Goal: Information Seeking & Learning: Learn about a topic

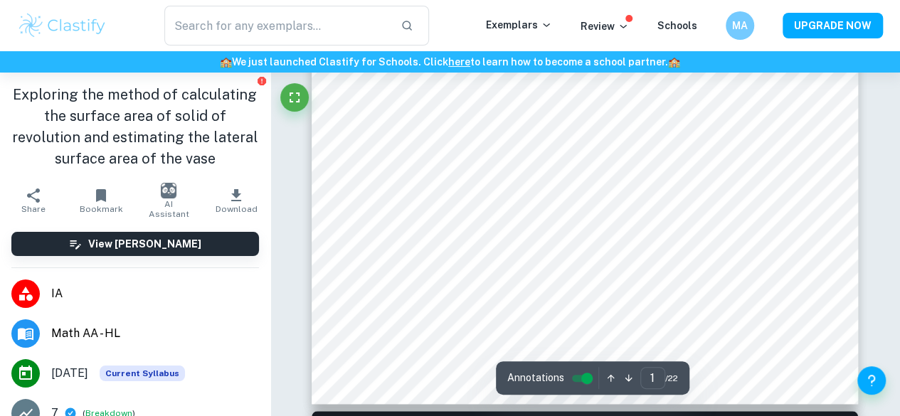
scroll to position [456, 0]
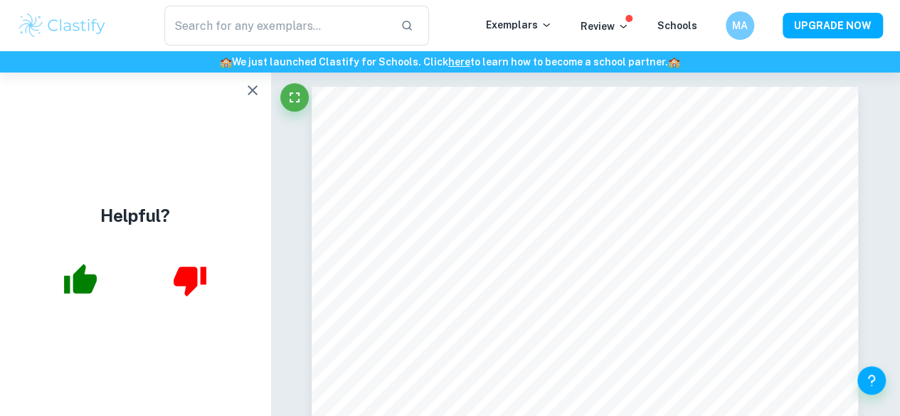
click at [255, 97] on icon "button" at bounding box center [252, 90] width 17 height 17
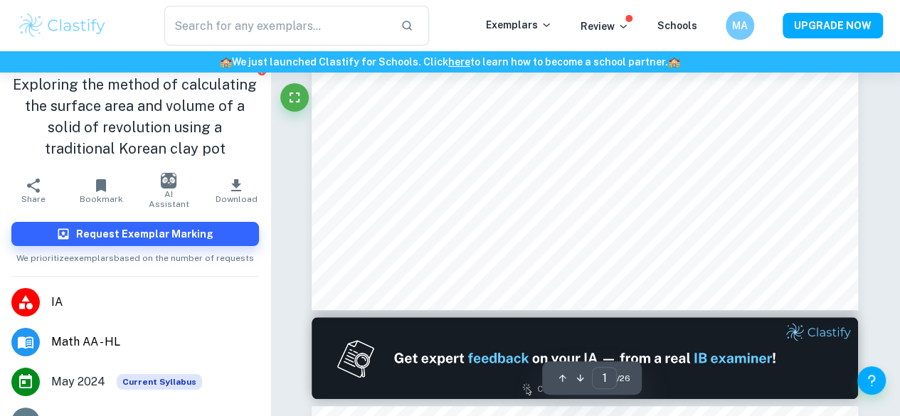
scroll to position [125, 0]
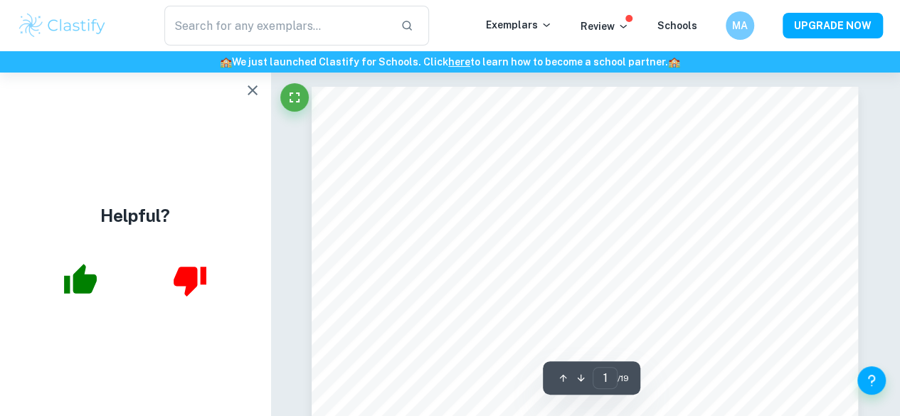
click at [252, 96] on icon "button" at bounding box center [252, 90] width 17 height 17
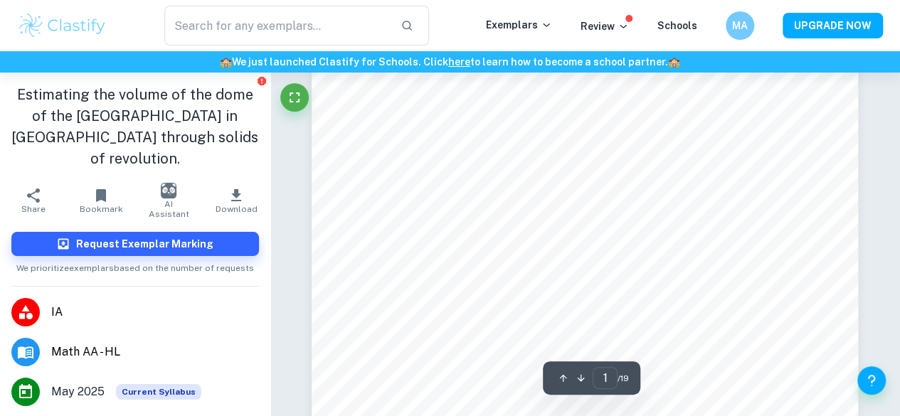
scroll to position [125, 0]
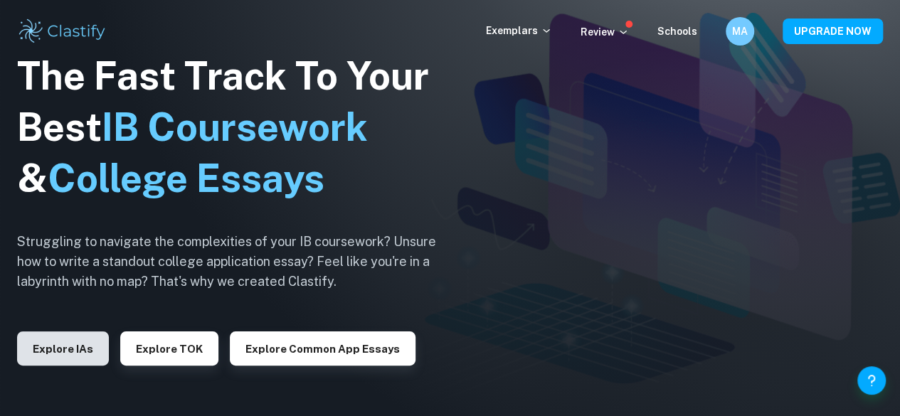
click at [62, 354] on button "Explore IAs" at bounding box center [63, 349] width 92 height 34
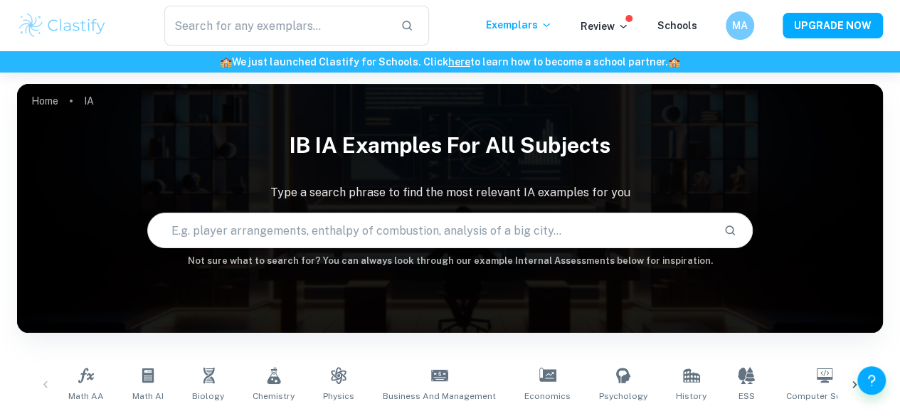
scroll to position [206, 0]
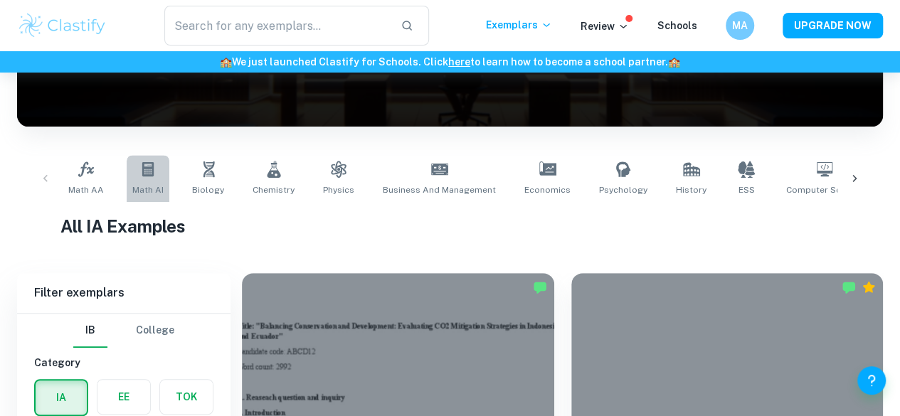
click at [139, 177] on icon at bounding box center [147, 169] width 17 height 17
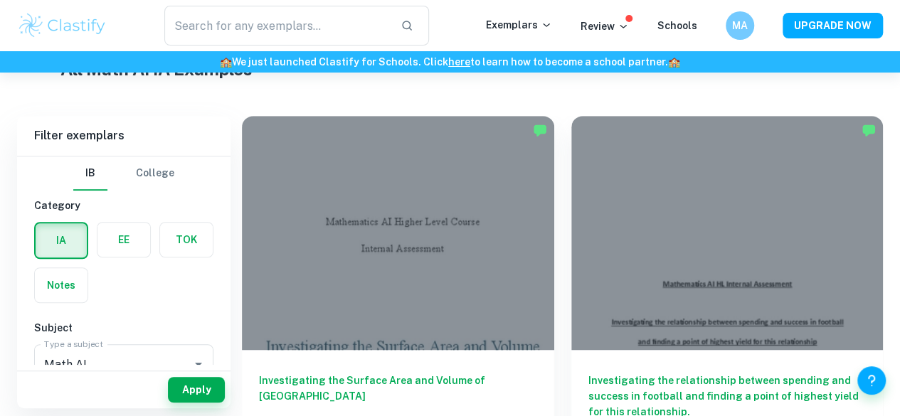
scroll to position [364, 0]
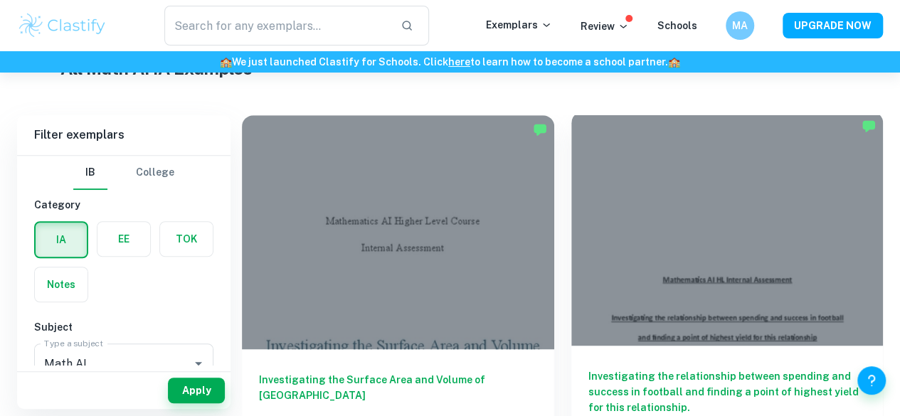
click at [588, 369] on h6 "Investigating the relationship between spending and success in football and fin…" at bounding box center [727, 392] width 278 height 47
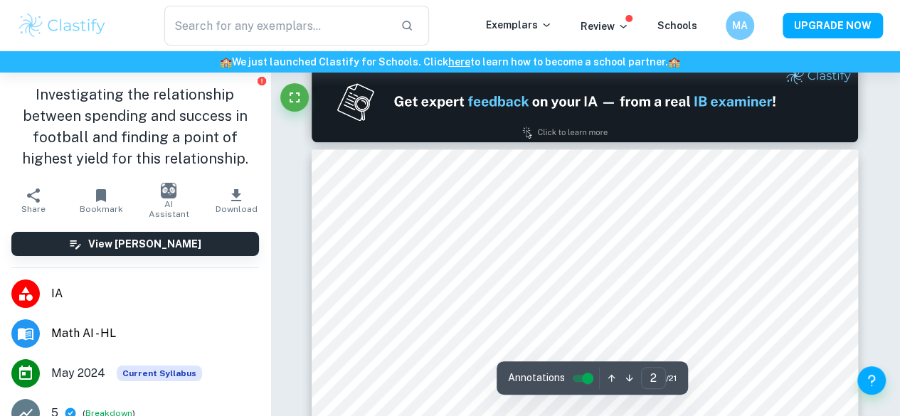
type input "1"
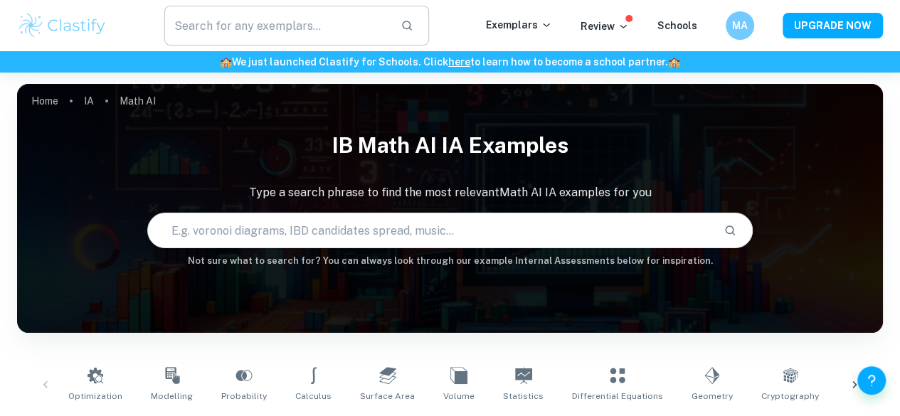
scroll to position [364, 0]
